Goal: Information Seeking & Learning: Learn about a topic

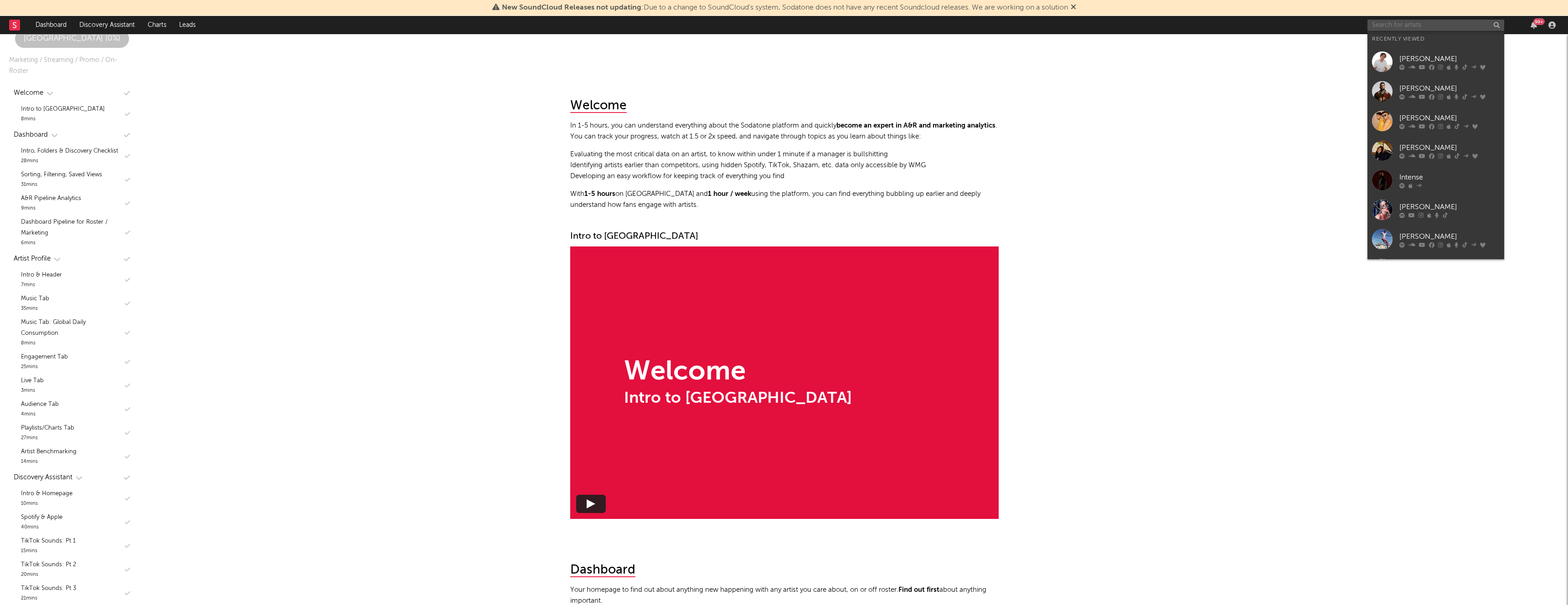
click at [1376, 22] on input "text" at bounding box center [1436, 25] width 137 height 12
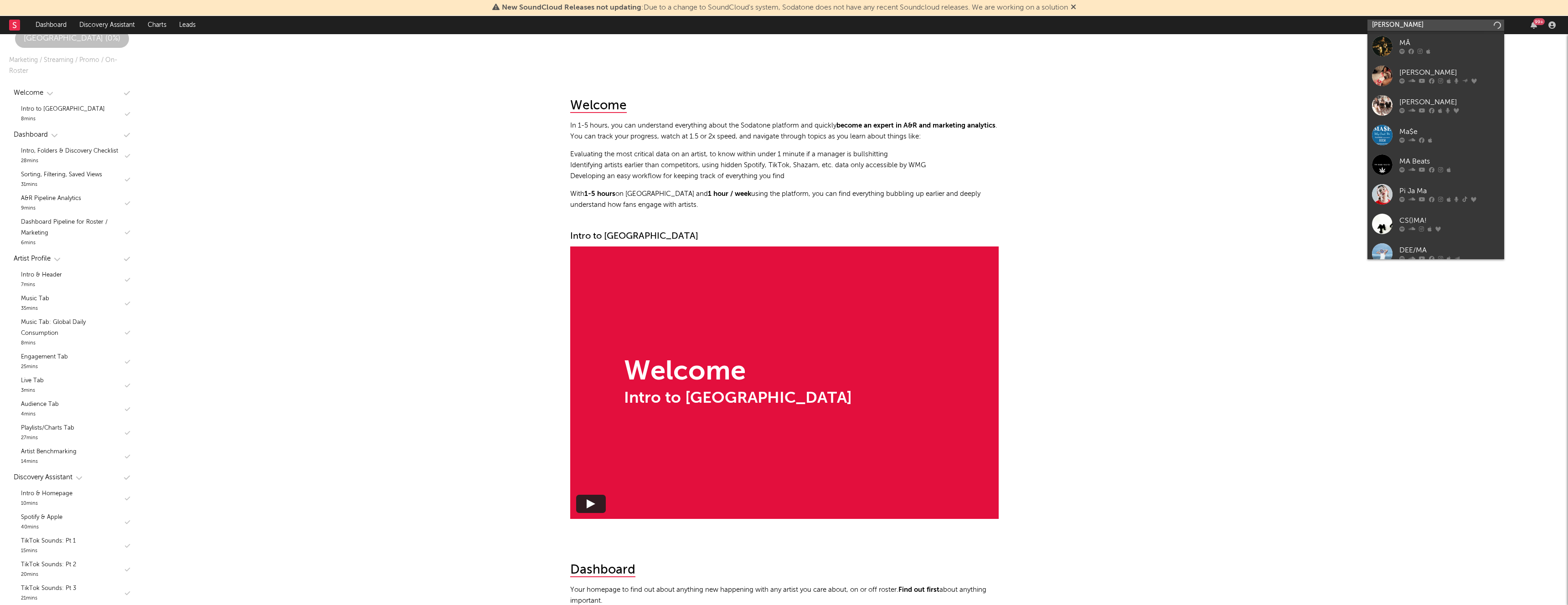
type input "[PERSON_NAME]"
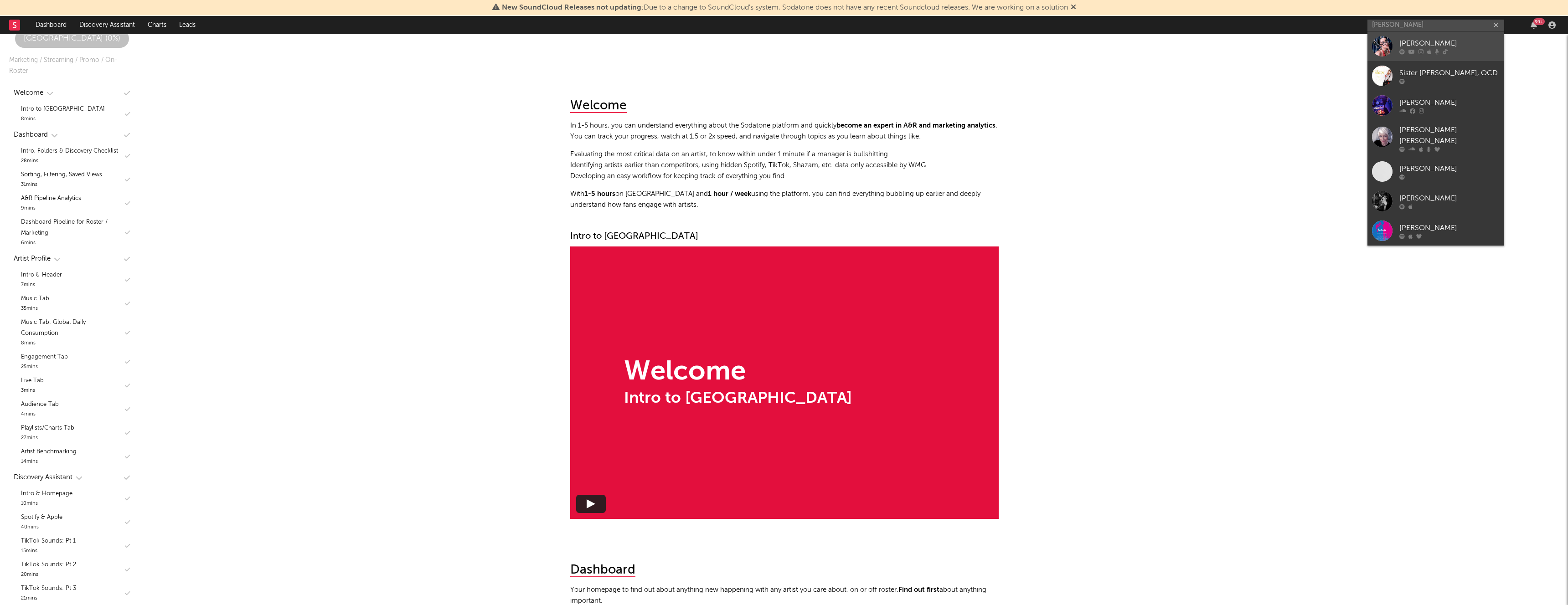
click at [1433, 49] on div at bounding box center [1449, 51] width 100 height 5
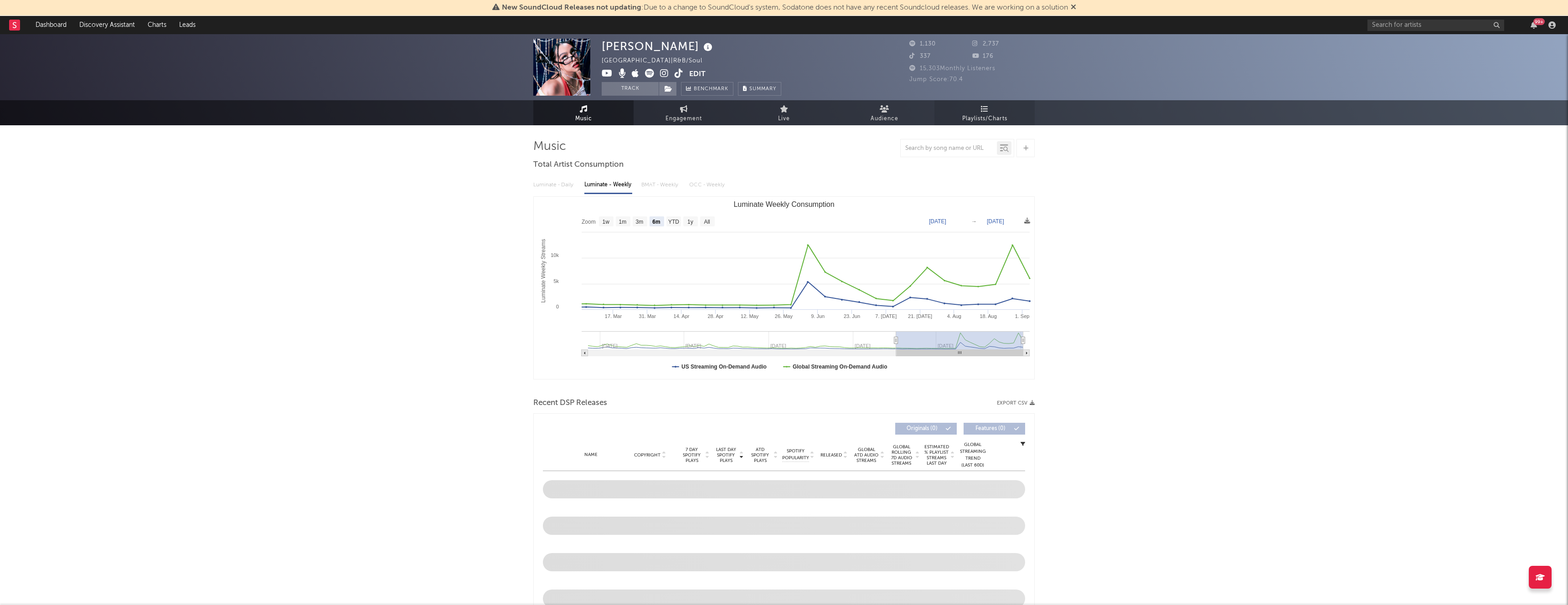
click at [995, 114] on span "Playlists/Charts" at bounding box center [985, 119] width 45 height 11
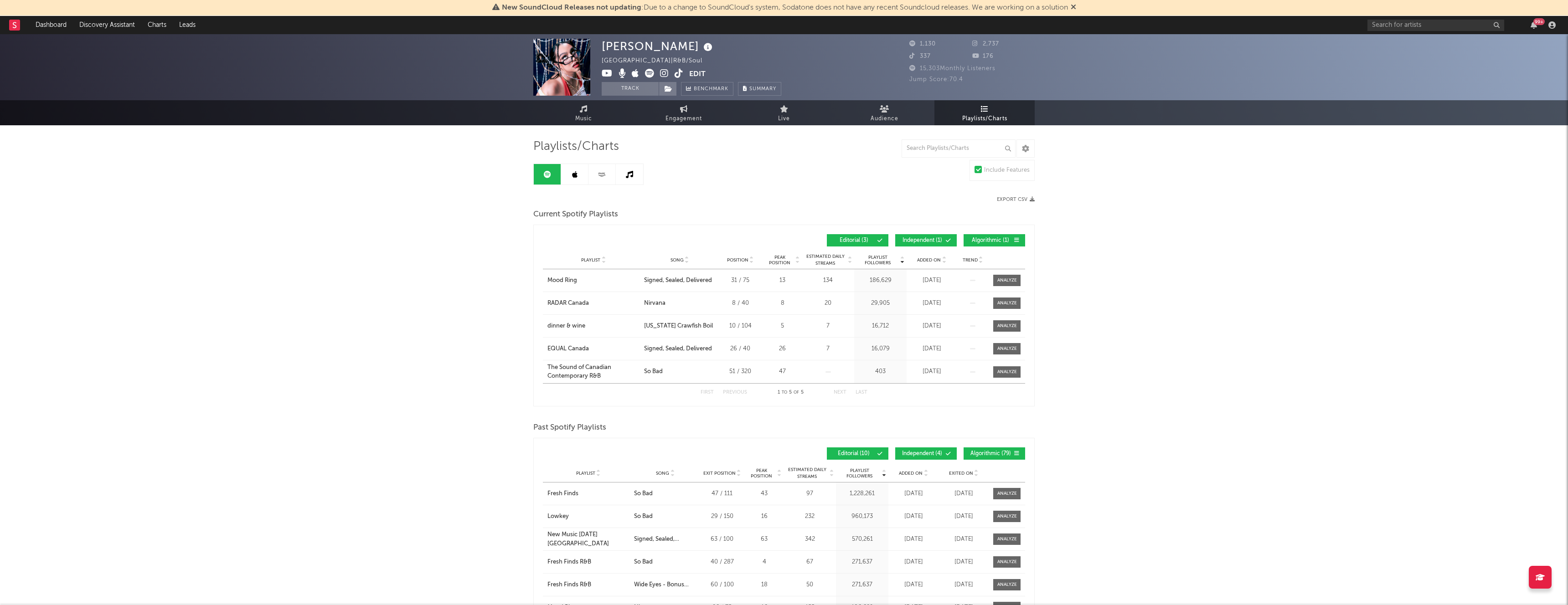
click at [979, 240] on span "Algorithmic ( 1 )" at bounding box center [990, 240] width 42 height 5
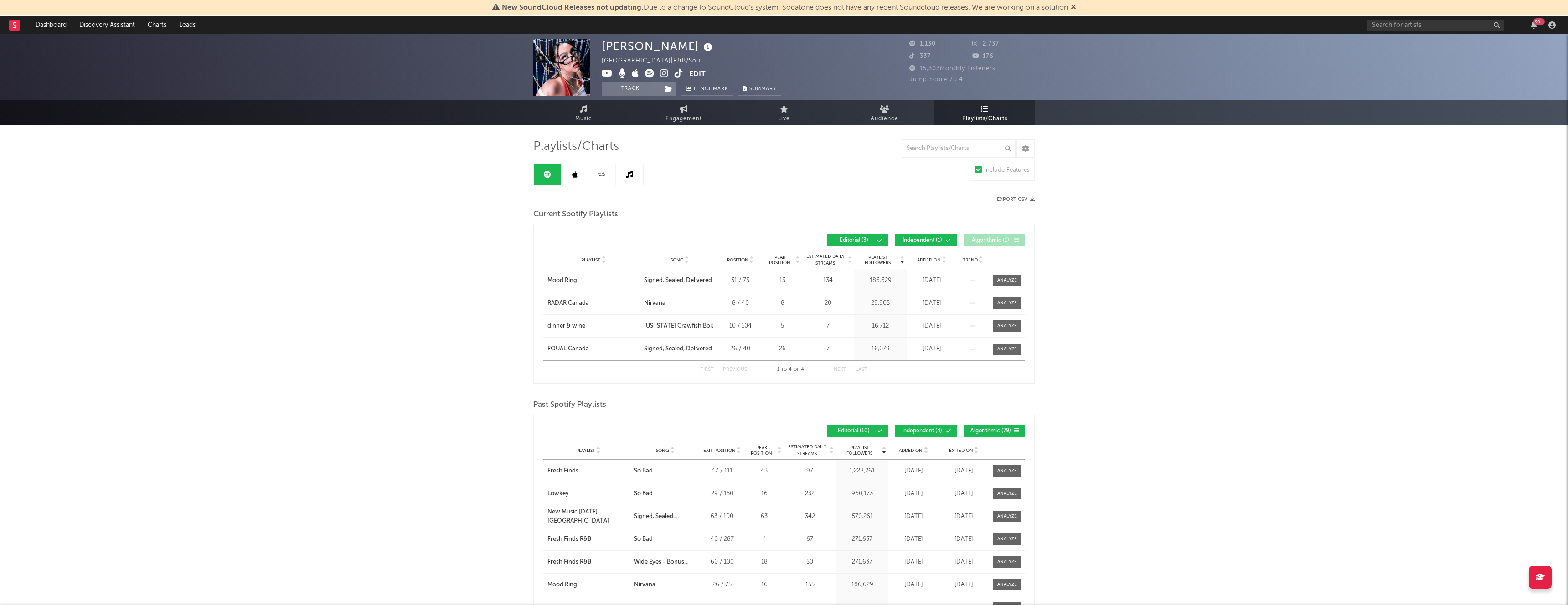
click at [939, 240] on span "Independent ( 1 )" at bounding box center [922, 240] width 42 height 5
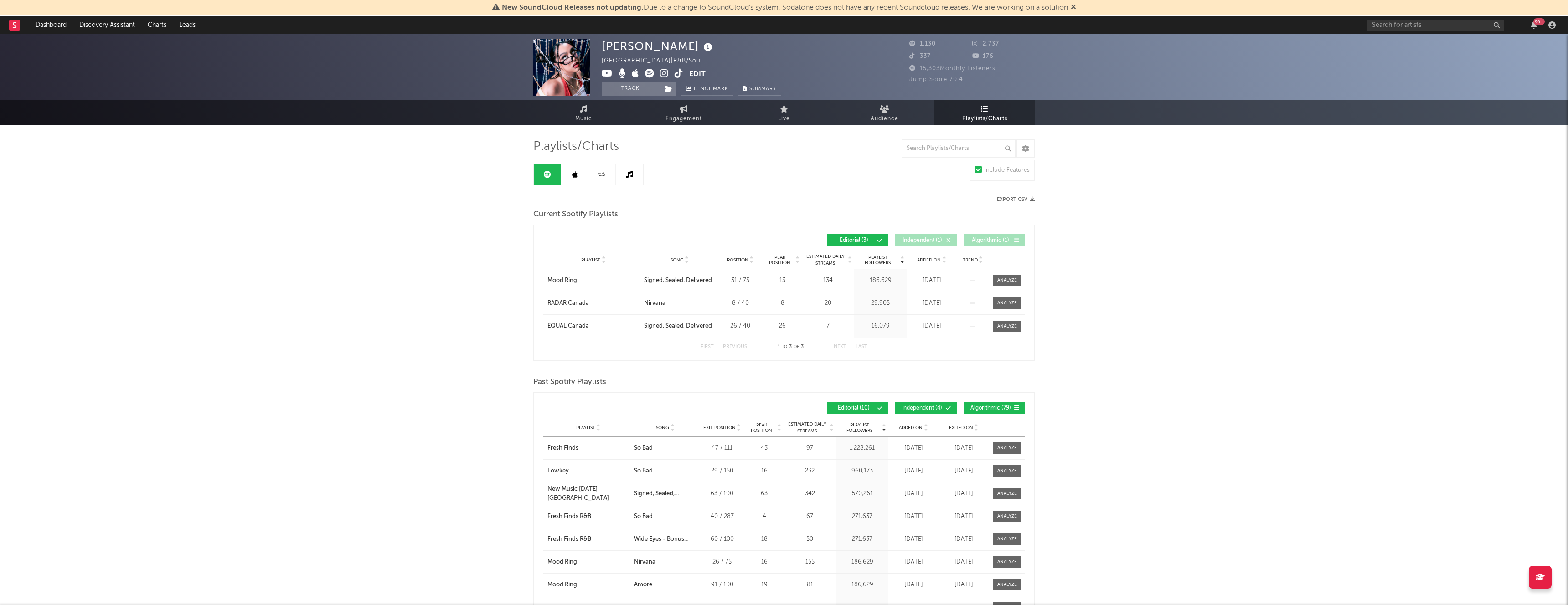
click at [1440, 33] on div "99 +" at bounding box center [1463, 25] width 192 height 18
click at [1432, 29] on input "text" at bounding box center [1436, 25] width 137 height 12
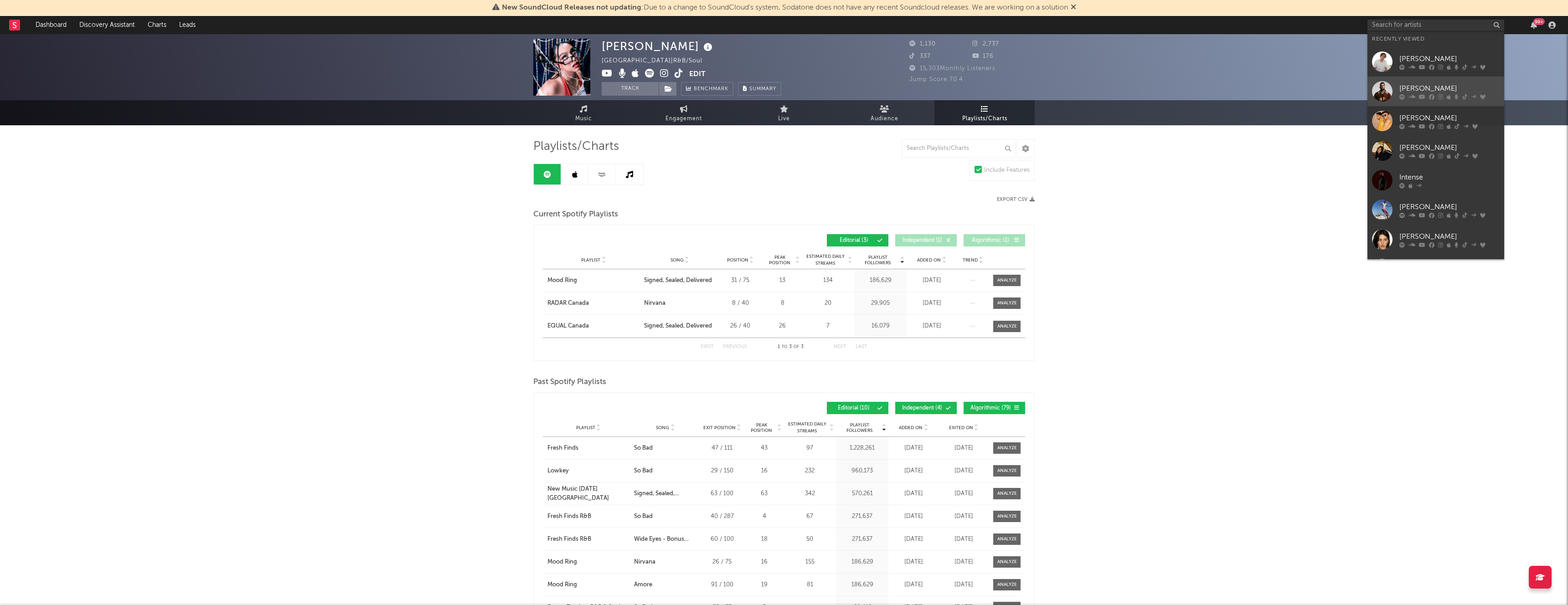
click at [1429, 90] on div "[PERSON_NAME]" at bounding box center [1449, 88] width 100 height 11
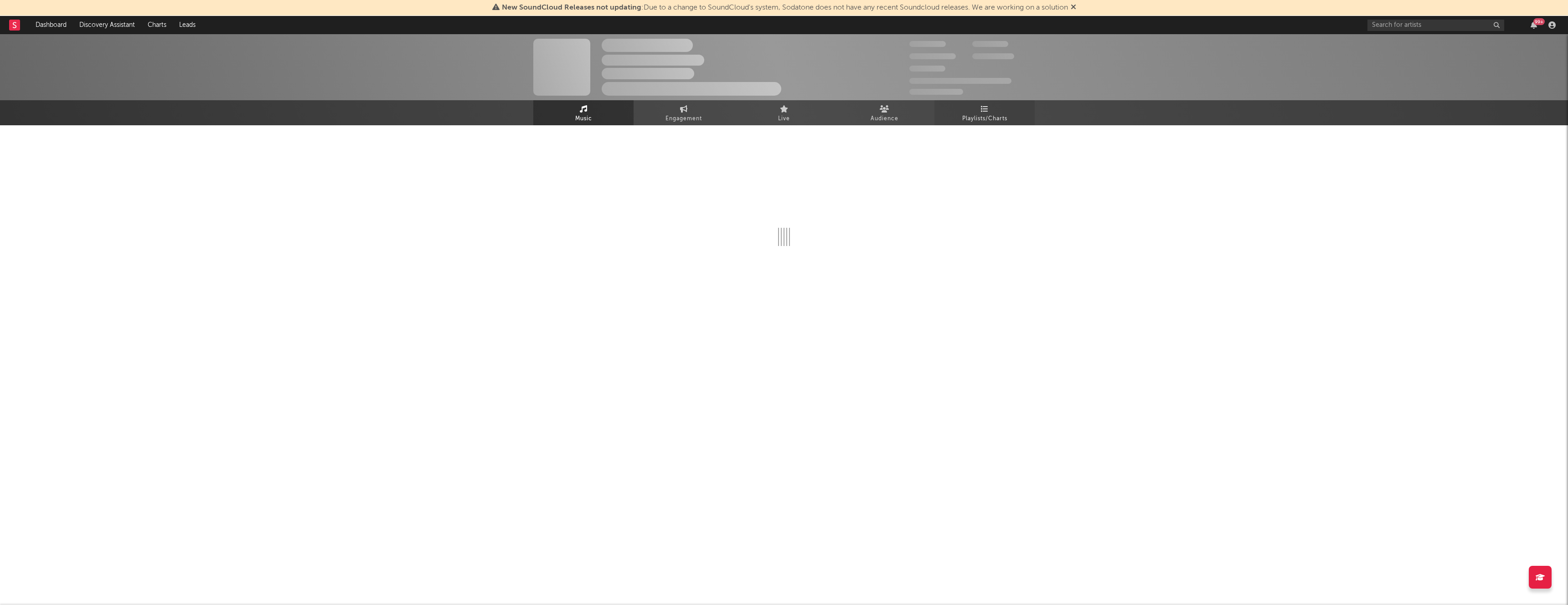
click at [1011, 113] on link "Playlists/Charts" at bounding box center [984, 113] width 100 height 25
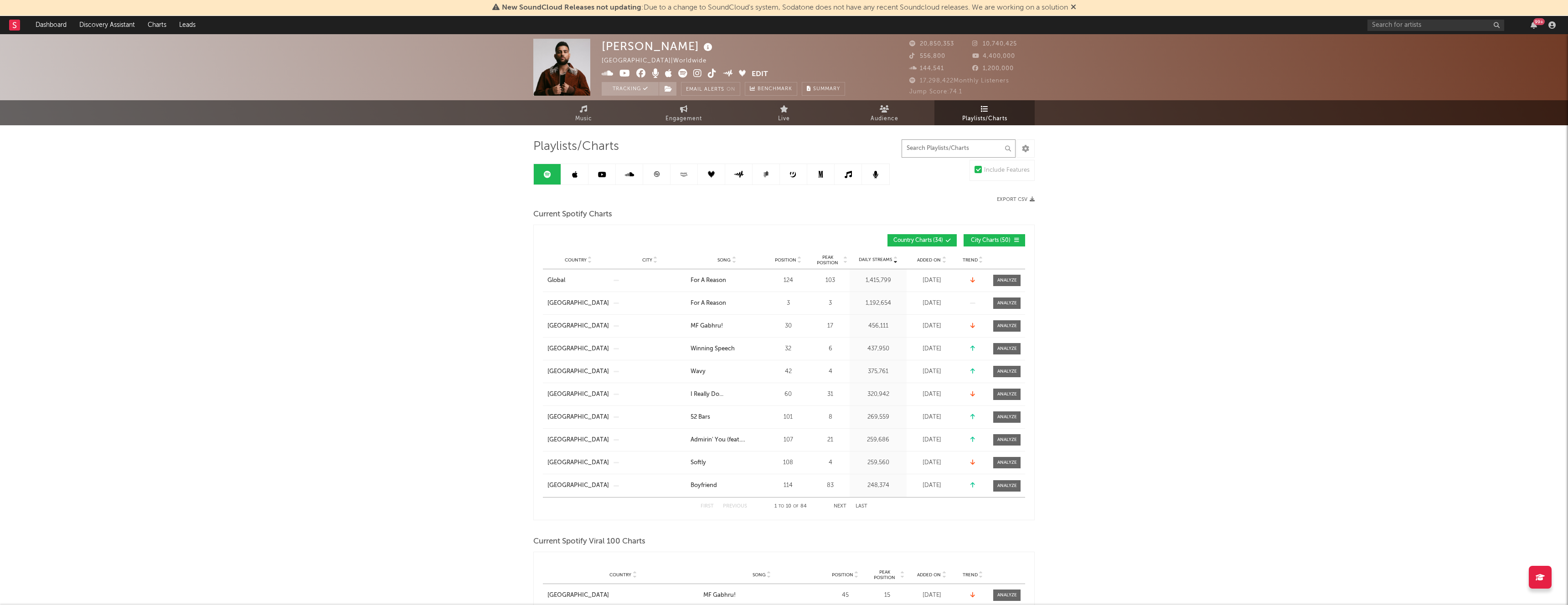
click at [917, 151] on input "text" at bounding box center [958, 149] width 114 height 18
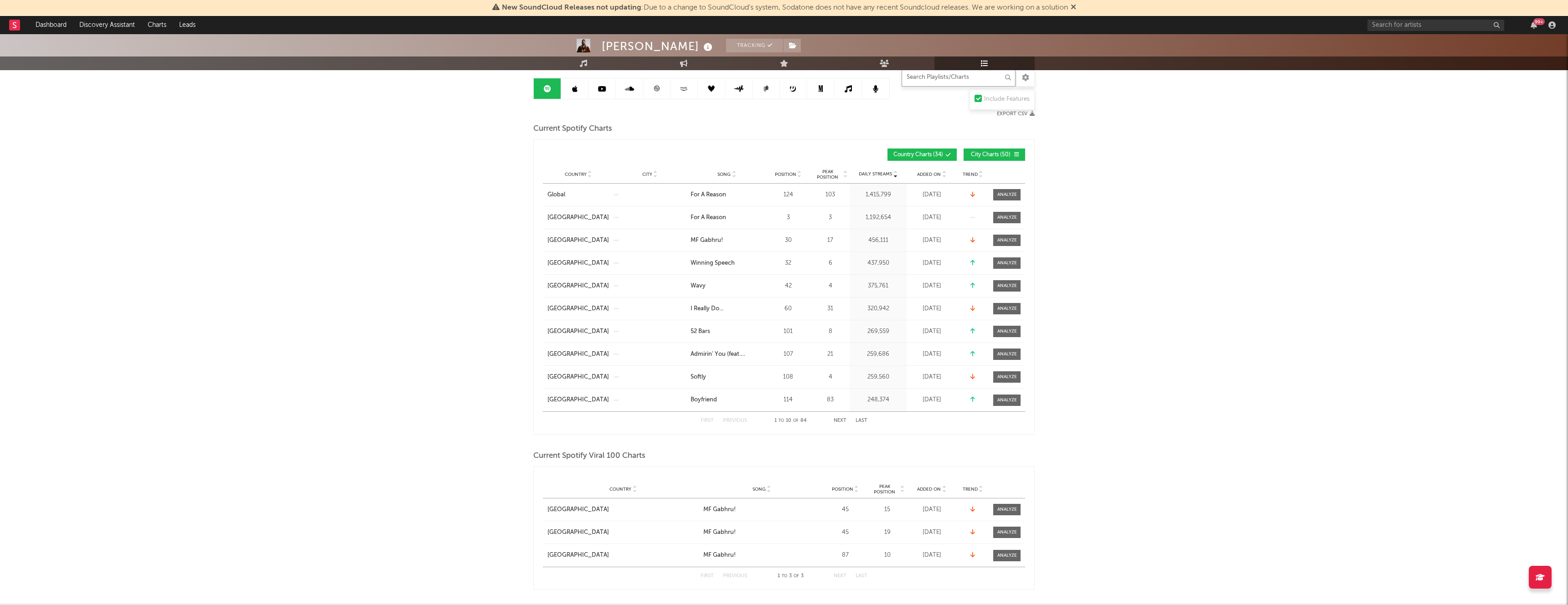
scroll to position [86, 0]
click at [930, 172] on span "Added On" at bounding box center [929, 174] width 24 height 5
click at [968, 155] on button "City Charts ( 50 )" at bounding box center [994, 154] width 61 height 12
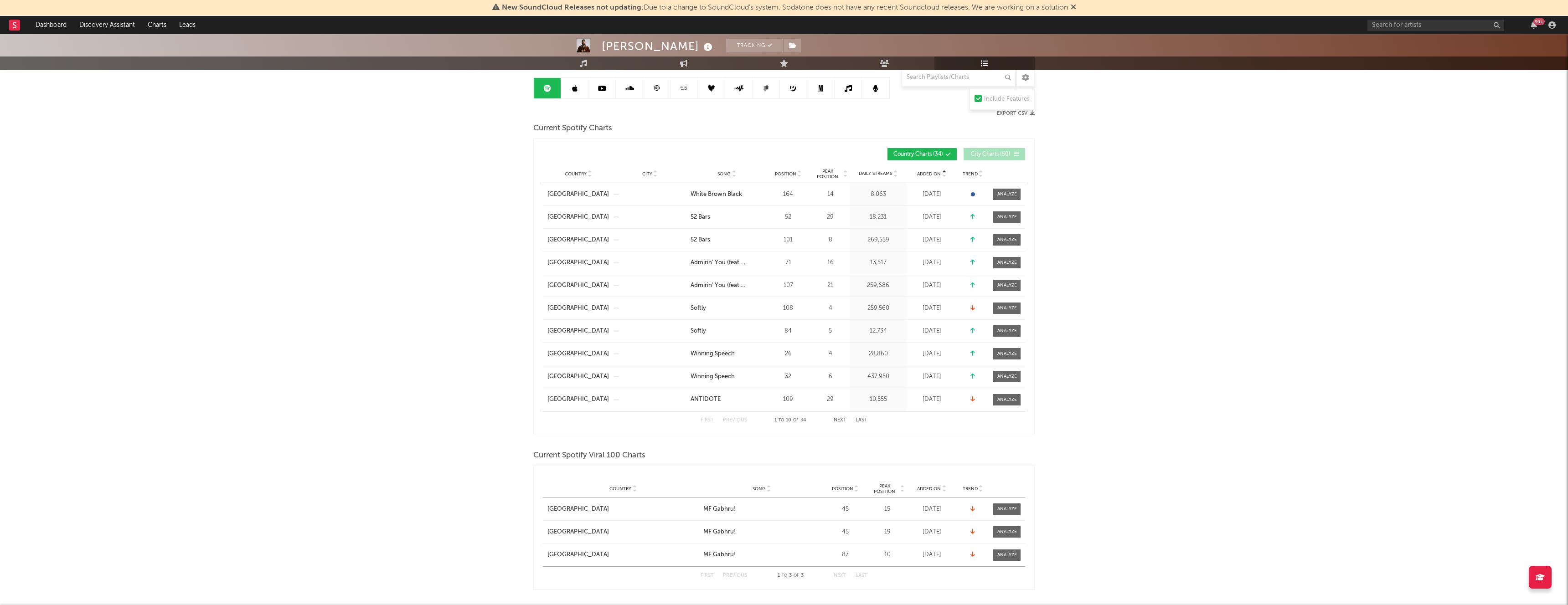
click at [931, 172] on span "Added On" at bounding box center [929, 174] width 24 height 5
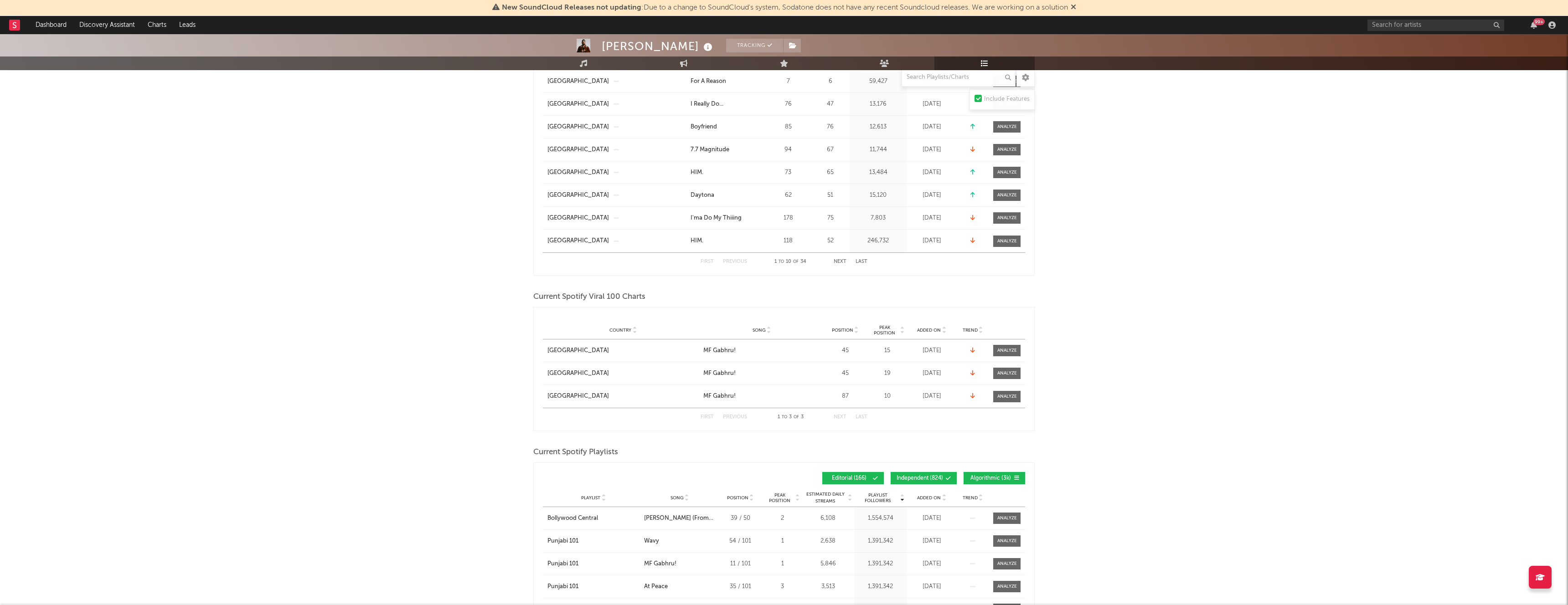
scroll to position [245, 0]
click at [931, 329] on span "Added On" at bounding box center [929, 330] width 24 height 5
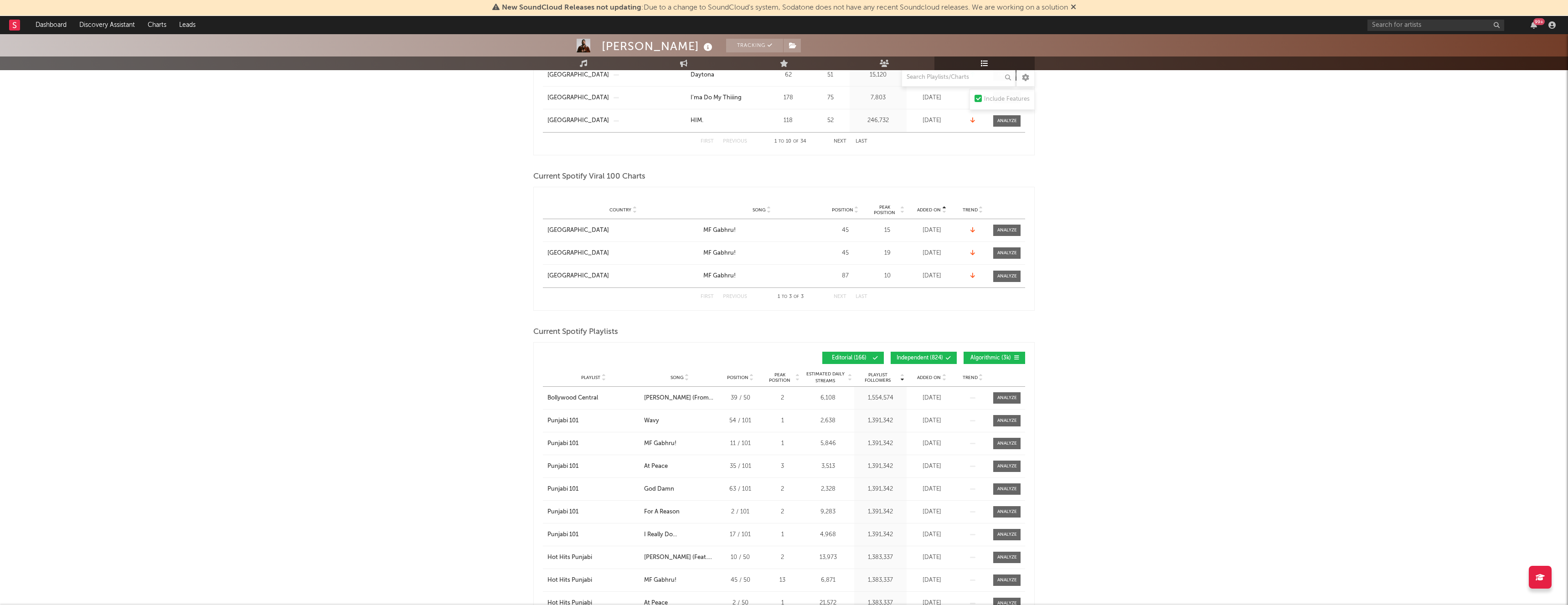
scroll to position [410, 0]
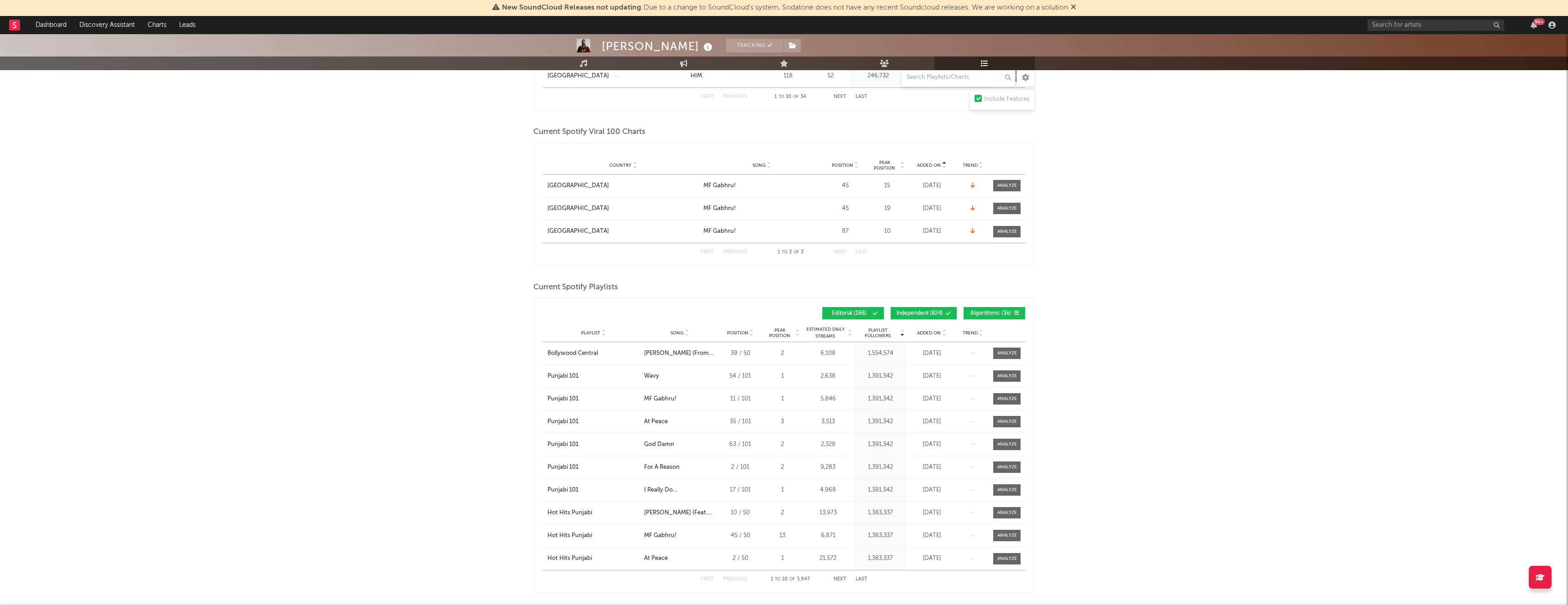
click at [929, 333] on span "Added On" at bounding box center [929, 333] width 24 height 5
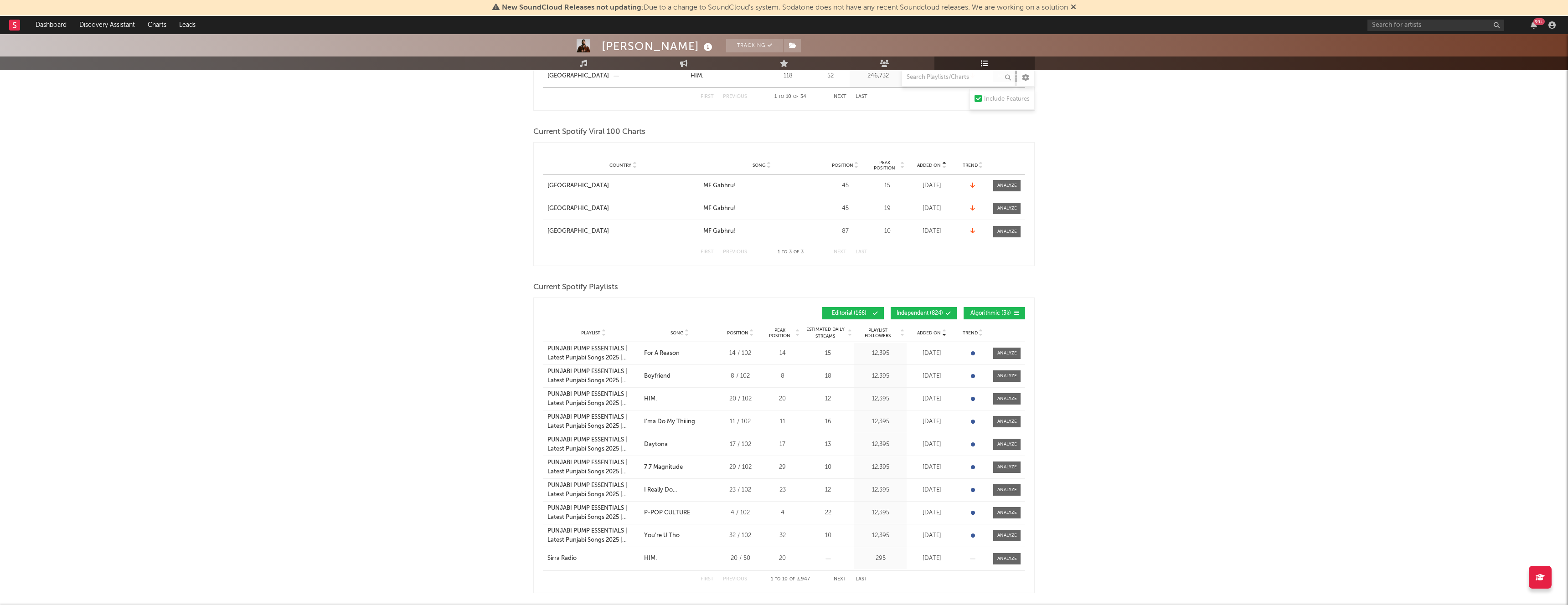
click at [929, 333] on span "Added On" at bounding box center [929, 333] width 24 height 5
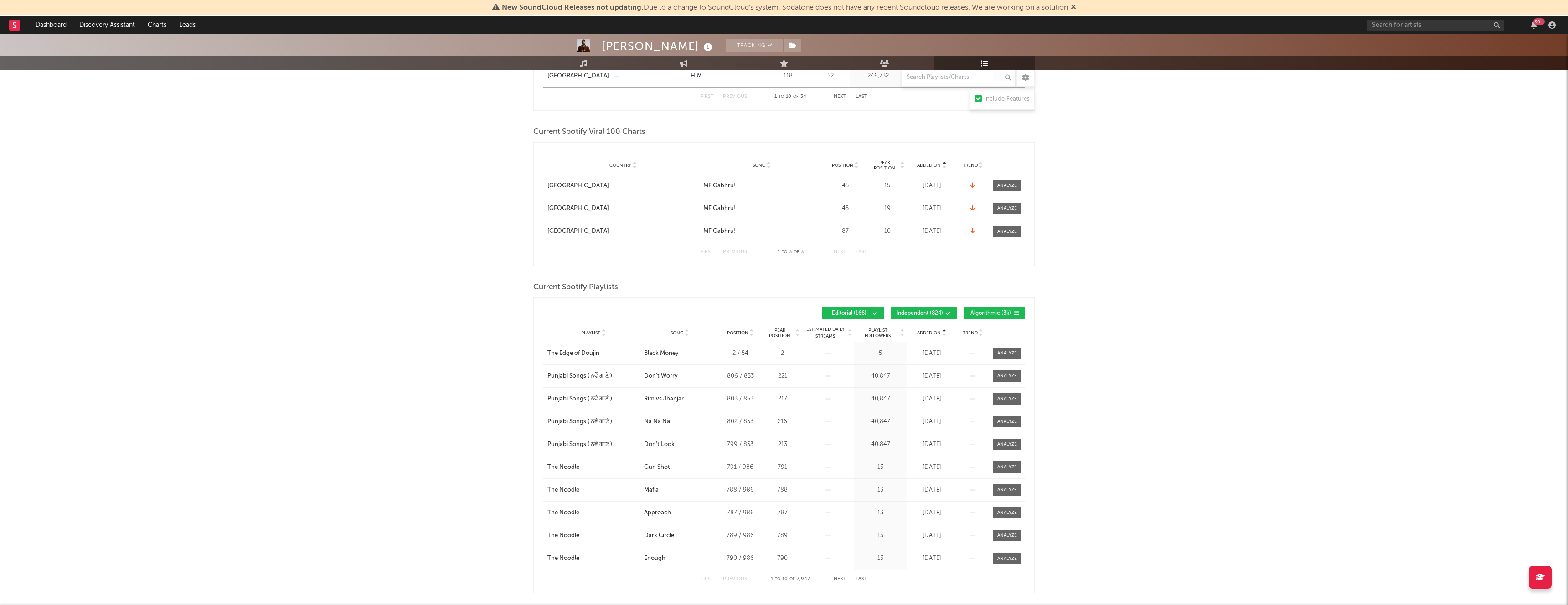
click at [929, 333] on span "Added On" at bounding box center [929, 333] width 24 height 5
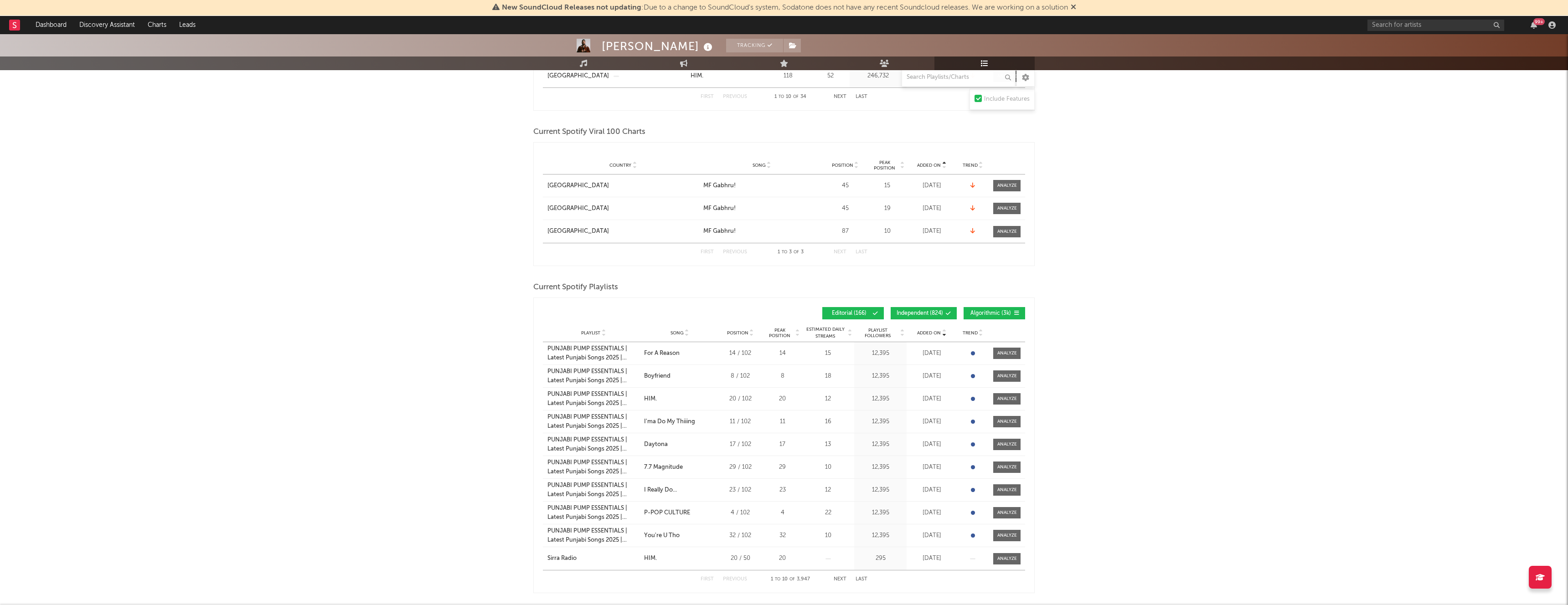
click at [982, 313] on span "Algorithmic ( 3k )" at bounding box center [990, 313] width 42 height 5
click at [936, 313] on span "Independent ( 824 )" at bounding box center [920, 313] width 46 height 5
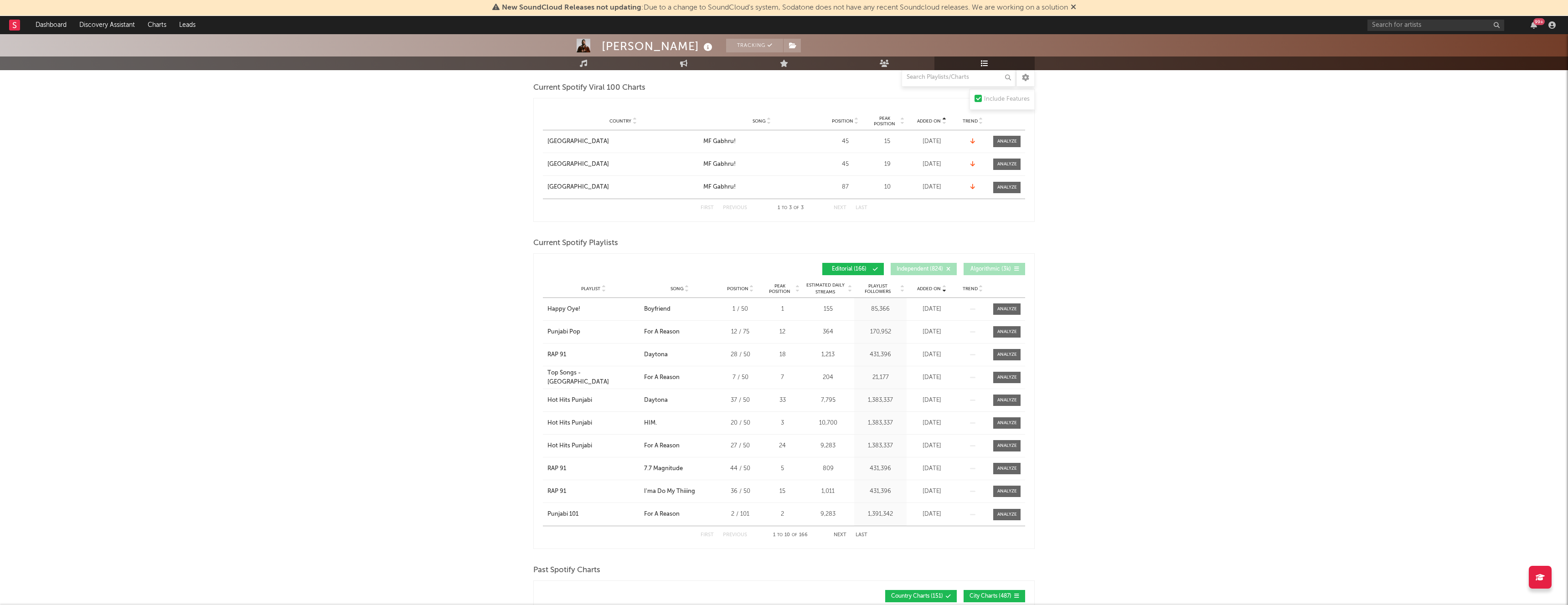
scroll to position [928, 0]
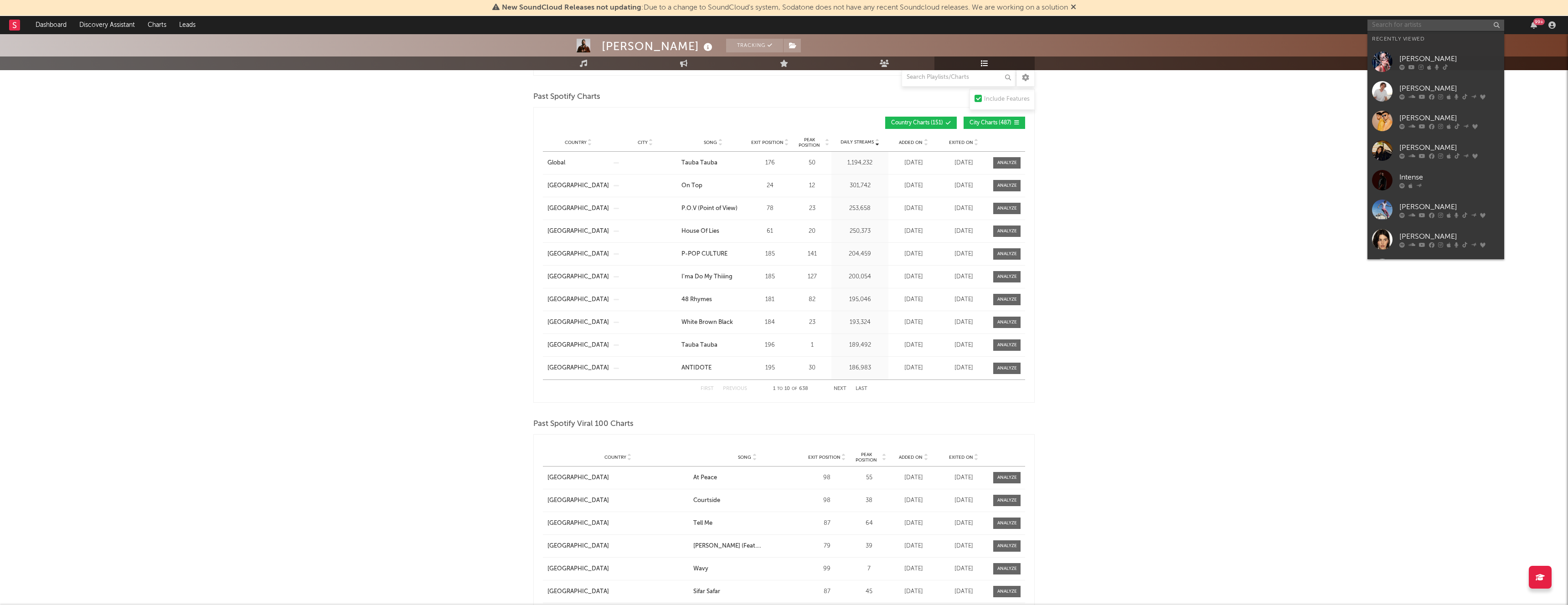
click at [1420, 28] on input "text" at bounding box center [1436, 25] width 137 height 12
click at [1423, 115] on div "[PERSON_NAME]" at bounding box center [1449, 118] width 100 height 11
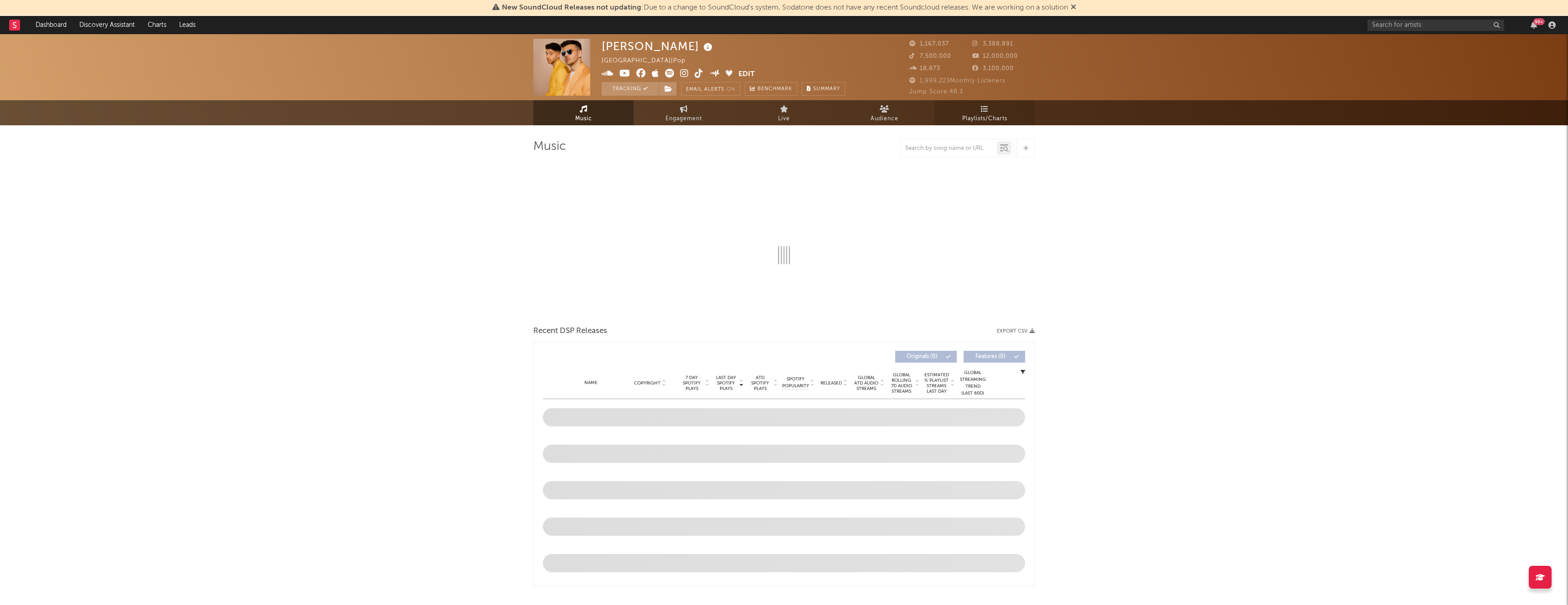
click at [995, 124] on link "Playlists/Charts" at bounding box center [984, 113] width 100 height 25
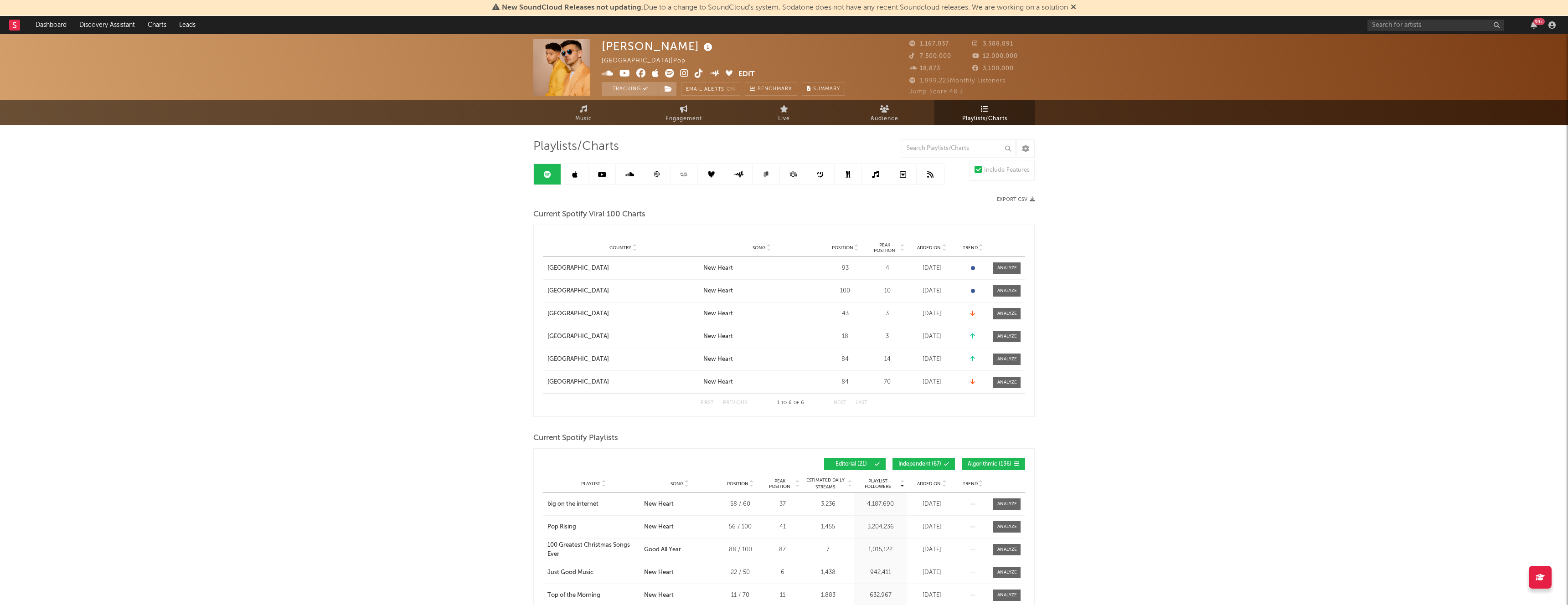
click at [927, 246] on span "Added On" at bounding box center [929, 248] width 24 height 5
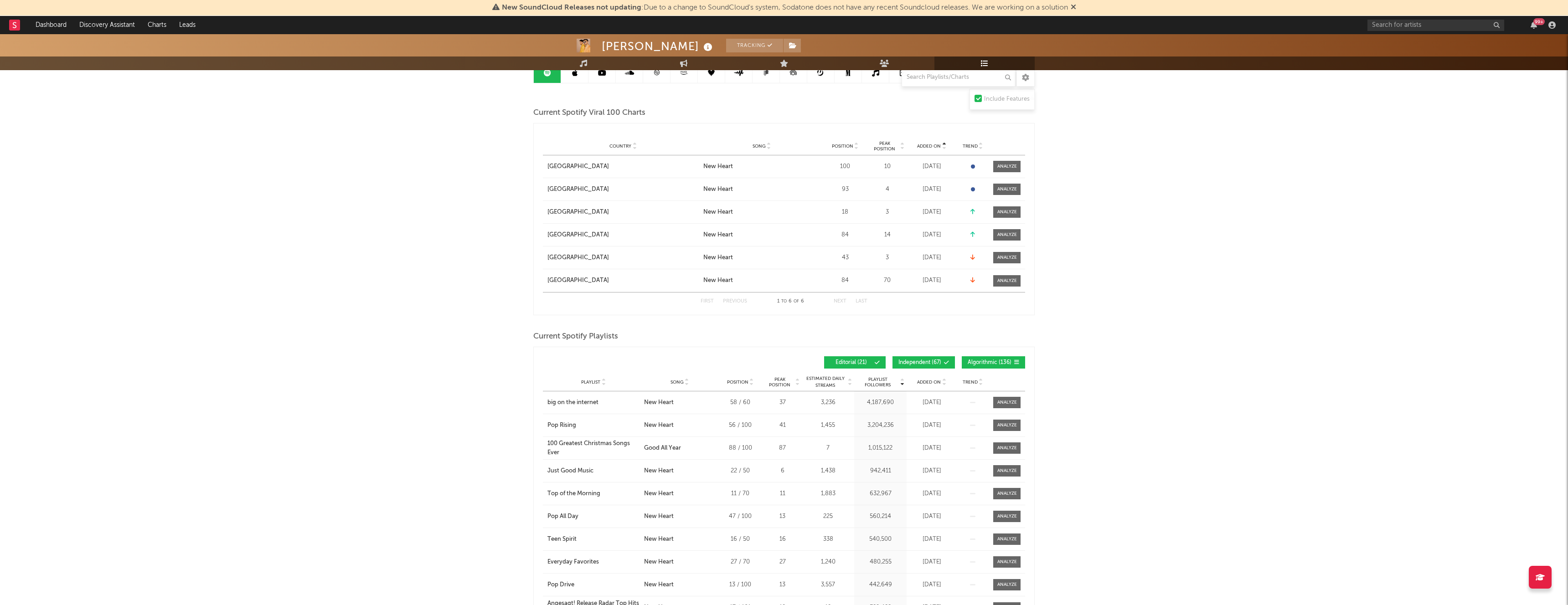
scroll to position [111, 0]
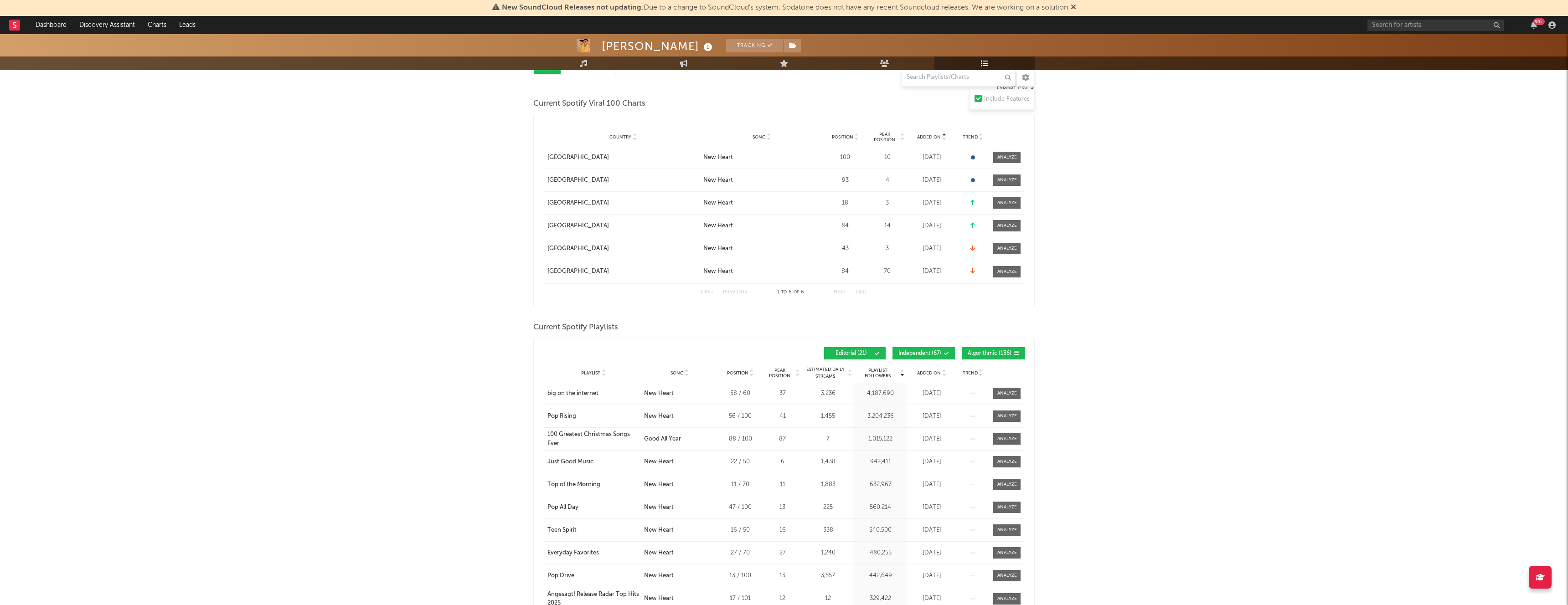
click at [972, 355] on span "Algorithmic ( 136 )" at bounding box center [990, 354] width 44 height 5
click at [920, 355] on span "Independent ( 67 )" at bounding box center [920, 354] width 43 height 5
click at [924, 378] on div "Playlist City Song Position Peak Position Estimated Daily Streams Playlist Foll…" at bounding box center [784, 373] width 482 height 18
click at [926, 377] on div "Added On" at bounding box center [931, 372] width 46 height 7
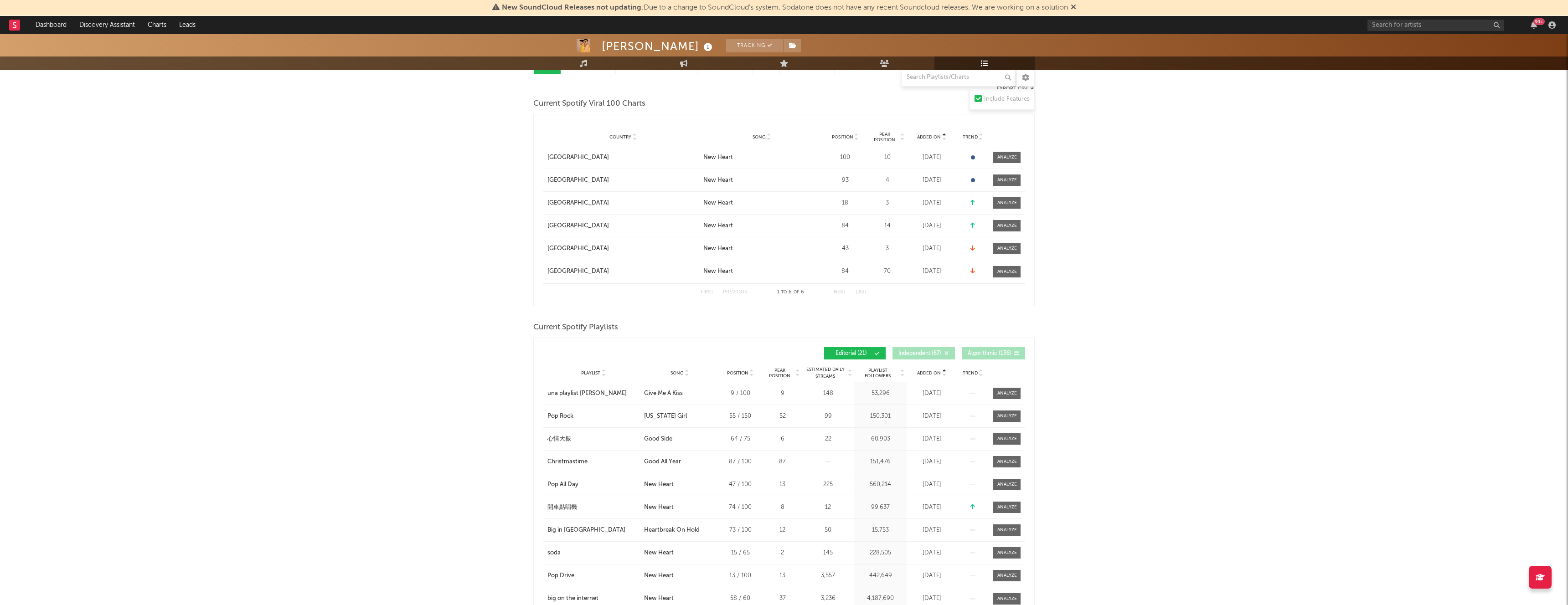
click at [926, 377] on div "Added On" at bounding box center [931, 372] width 46 height 7
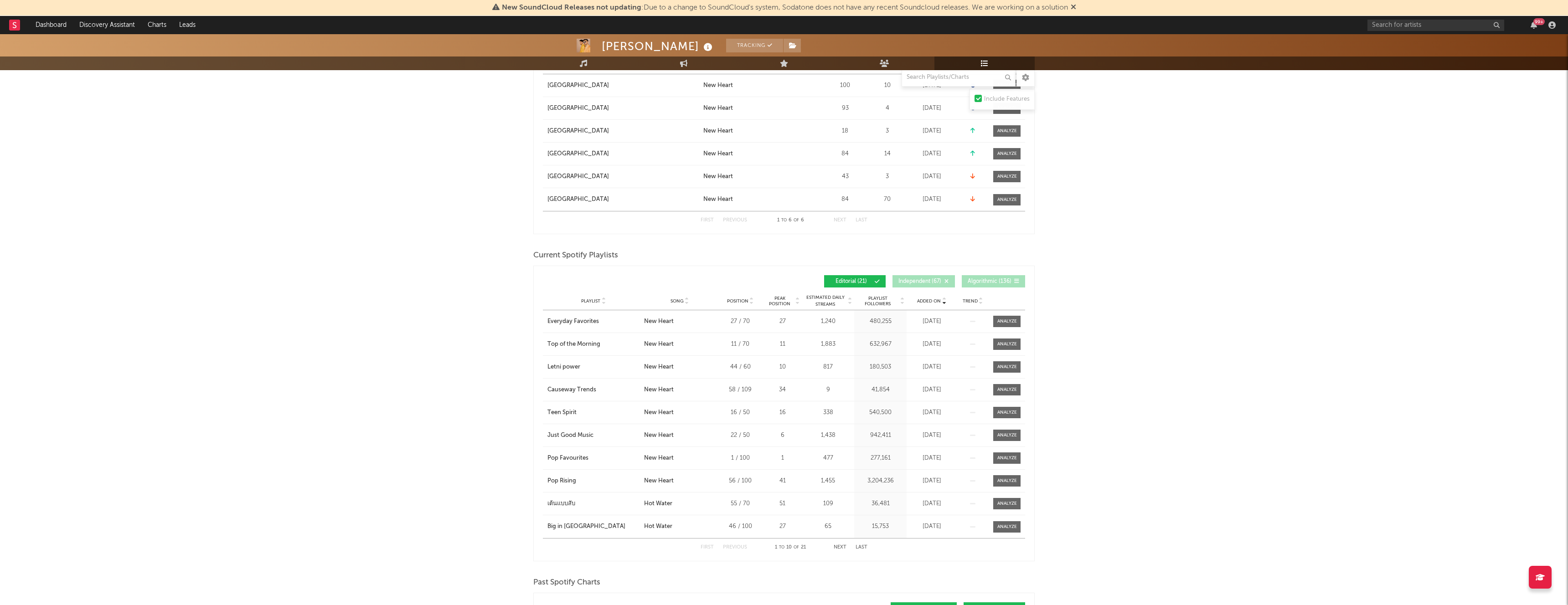
scroll to position [188, 0]
click at [567, 317] on div "Everyday Favorites" at bounding box center [573, 316] width 52 height 9
click at [582, 317] on div "Everyday Favorites" at bounding box center [573, 316] width 52 height 9
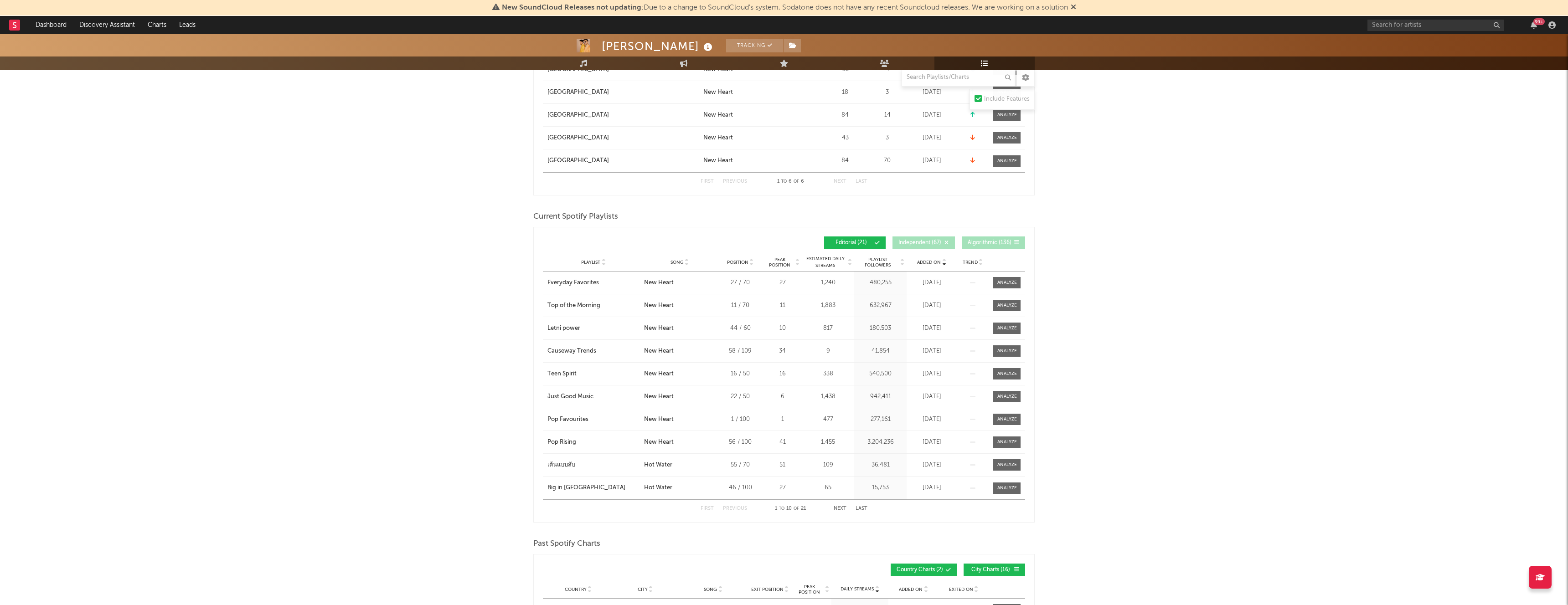
scroll to position [241, 0]
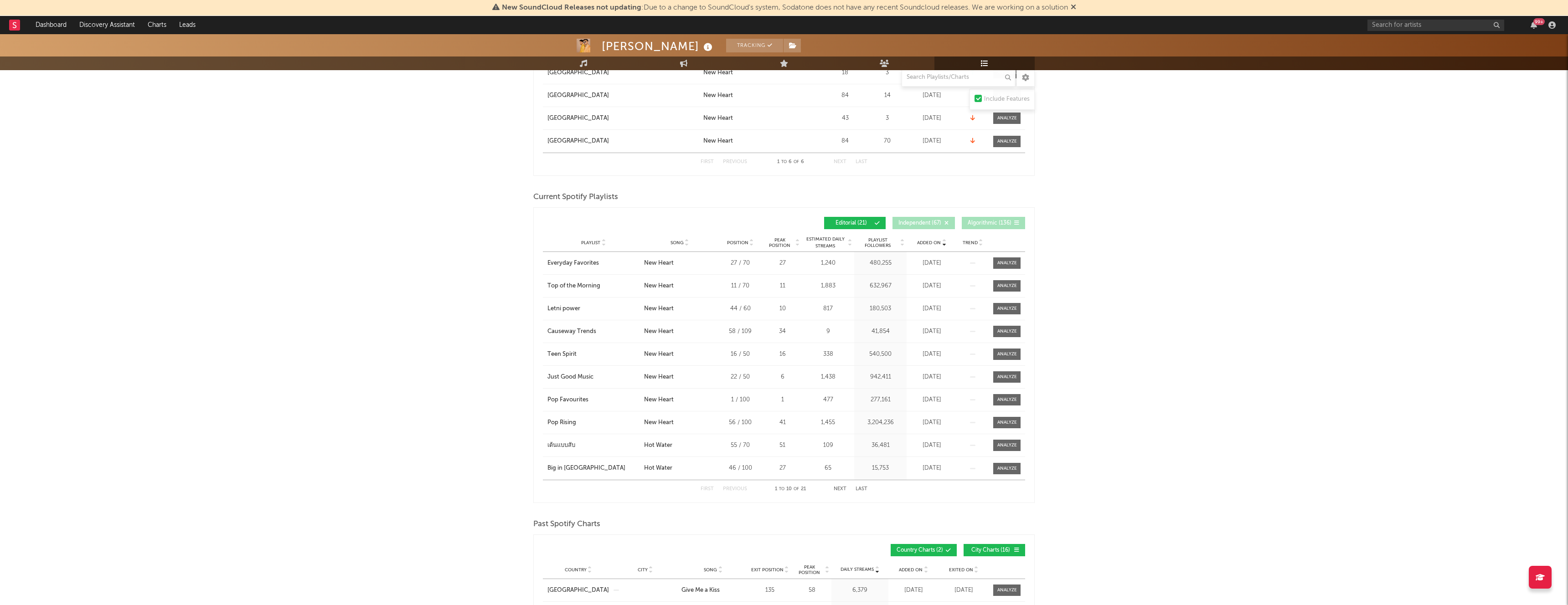
click at [842, 489] on button "Next" at bounding box center [840, 489] width 13 height 5
click at [850, 489] on div "First Previous 11 to 20 of 21 Next Last" at bounding box center [784, 489] width 167 height 18
click at [841, 489] on button "Next" at bounding box center [840, 489] width 13 height 5
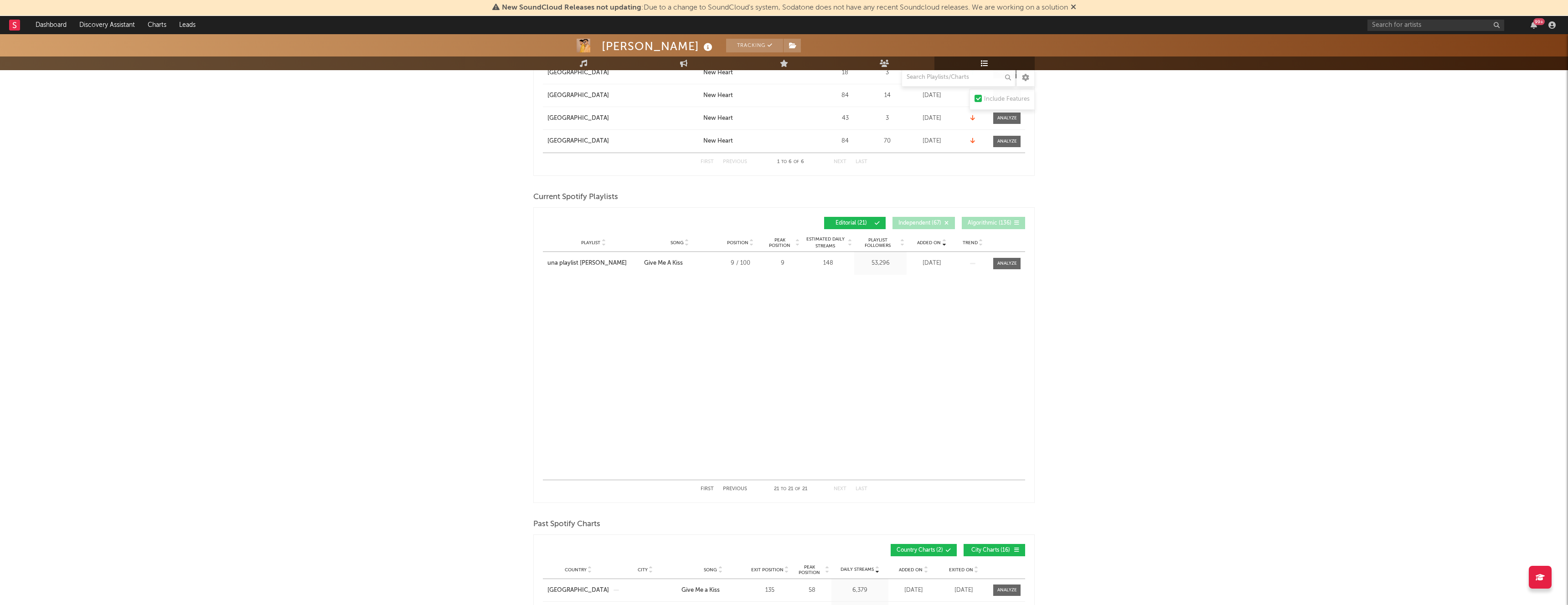
click at [726, 486] on div "First Previous 21 to 21 of 21 Next Last" at bounding box center [784, 489] width 167 height 18
click at [734, 491] on button "Previous" at bounding box center [735, 489] width 24 height 5
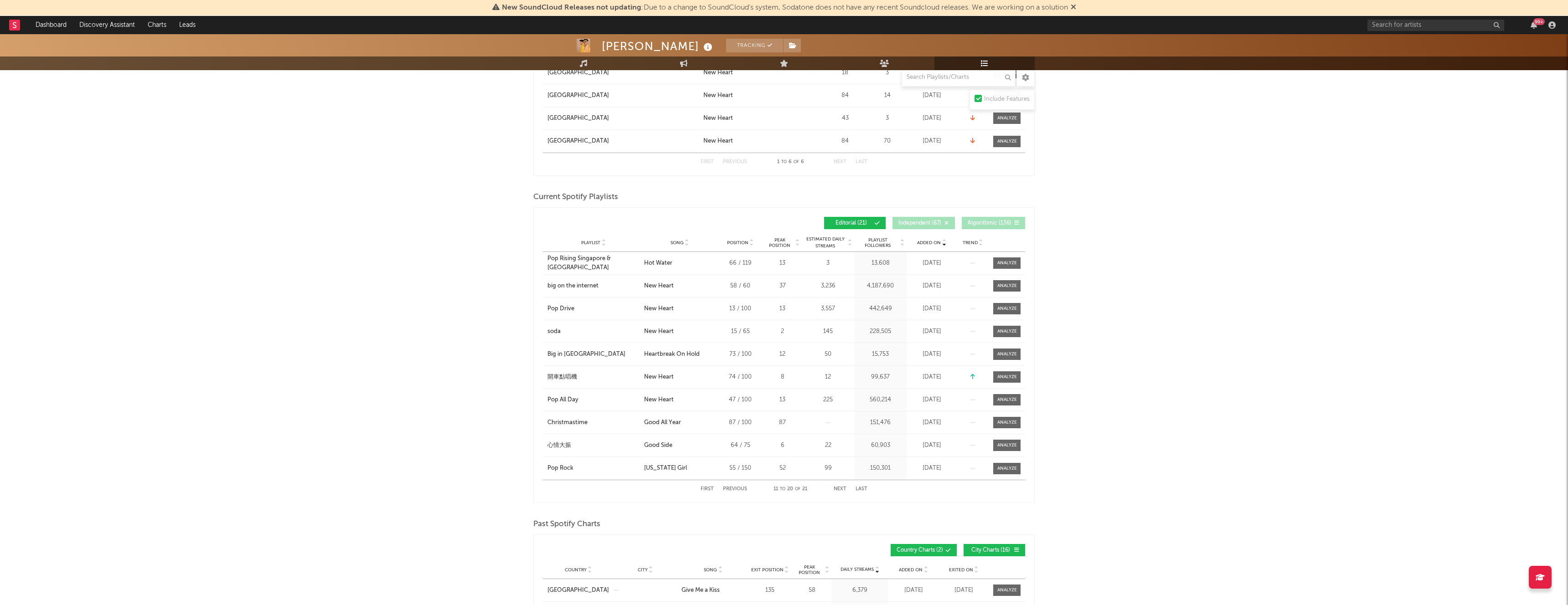
click at [733, 491] on button "Previous" at bounding box center [735, 489] width 24 height 5
click at [674, 239] on div "Playlist City Song Position Peak Position Estimated Daily Streams Playlist Foll…" at bounding box center [784, 243] width 482 height 18
click at [674, 240] on span "Song" at bounding box center [677, 243] width 13 height 5
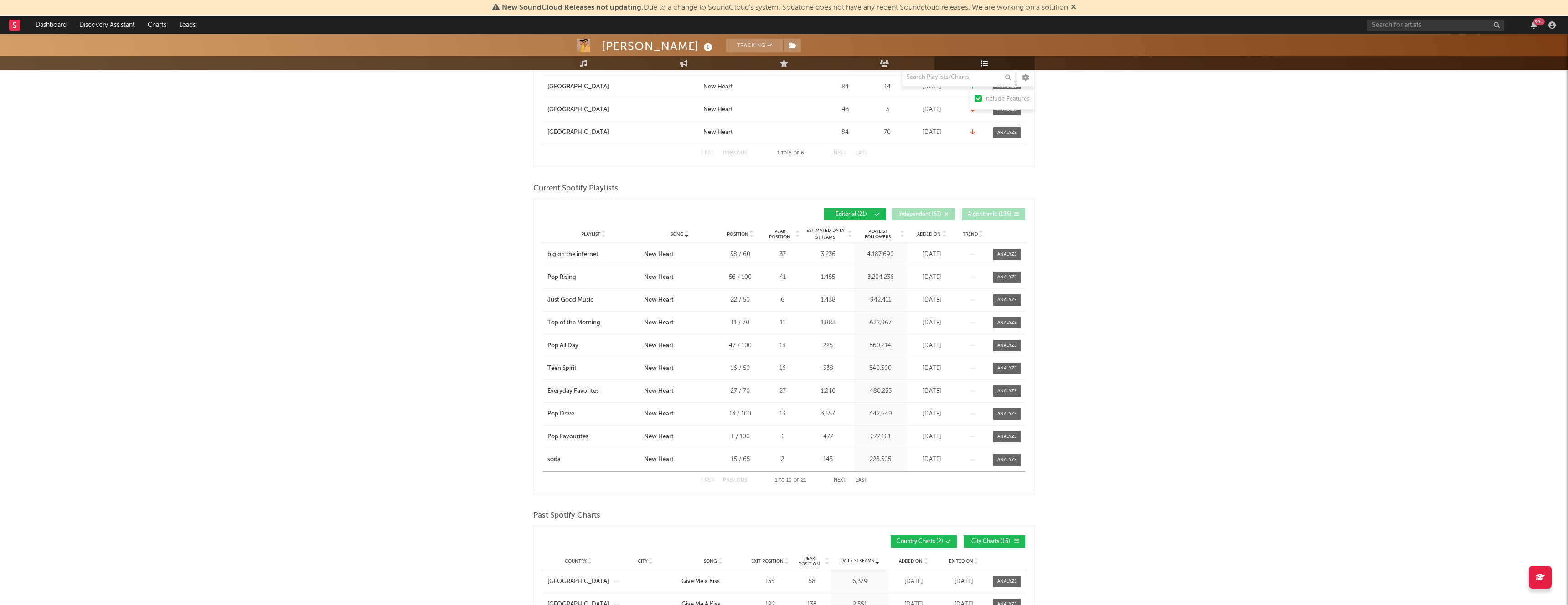
scroll to position [250, 0]
click at [931, 231] on span "Added On" at bounding box center [929, 234] width 24 height 5
click at [934, 232] on span "Added On" at bounding box center [929, 234] width 24 height 5
click at [572, 368] on div "Just Good Music" at bounding box center [570, 368] width 46 height 9
